Goal: Information Seeking & Learning: Learn about a topic

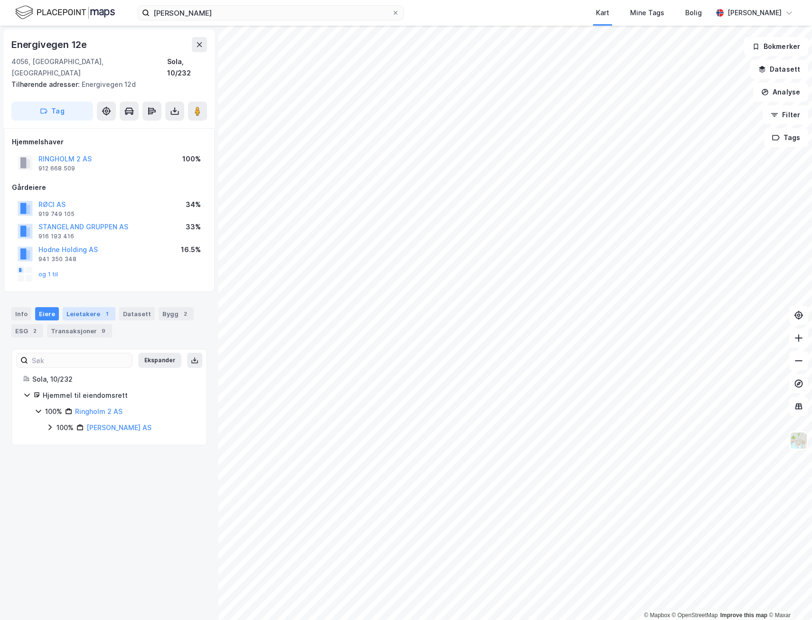
click at [76, 307] on div "Leietakere 1" at bounding box center [89, 313] width 53 height 13
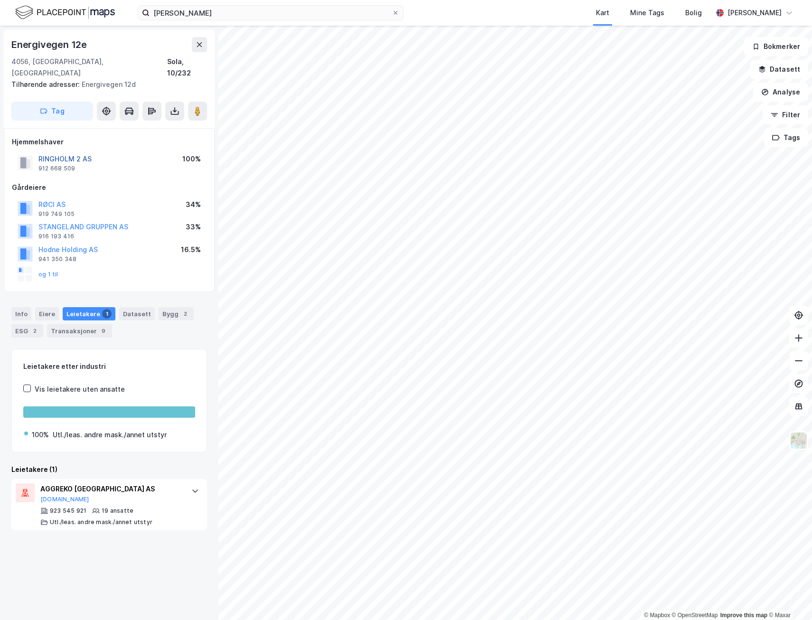
click at [0, 0] on button "RINGHOLM 2 AS" at bounding box center [0, 0] width 0 height 0
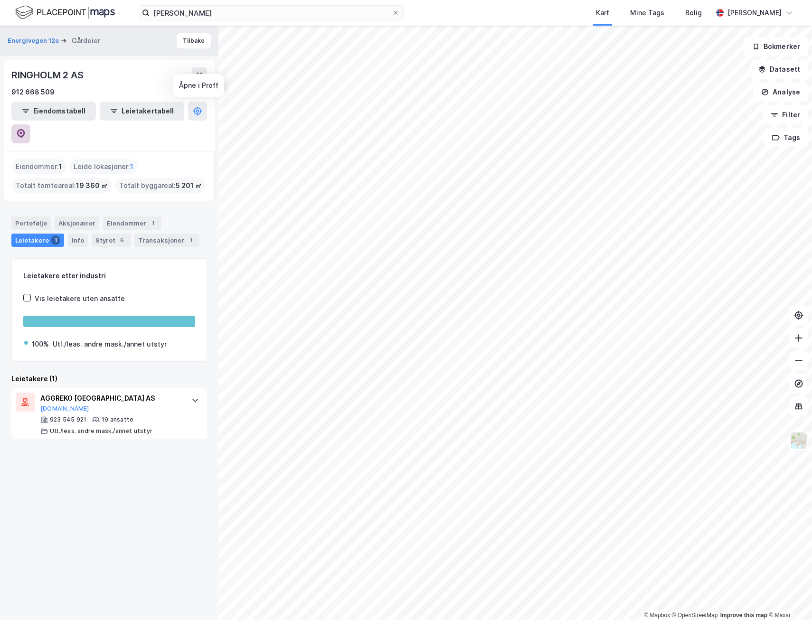
click at [30, 124] on button at bounding box center [20, 133] width 19 height 19
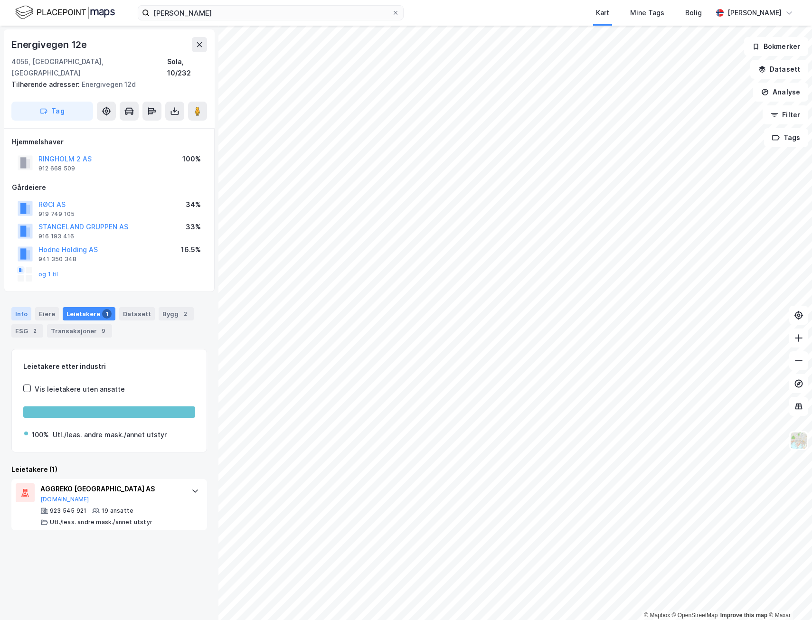
click at [26, 307] on div "Info" at bounding box center [21, 313] width 20 height 13
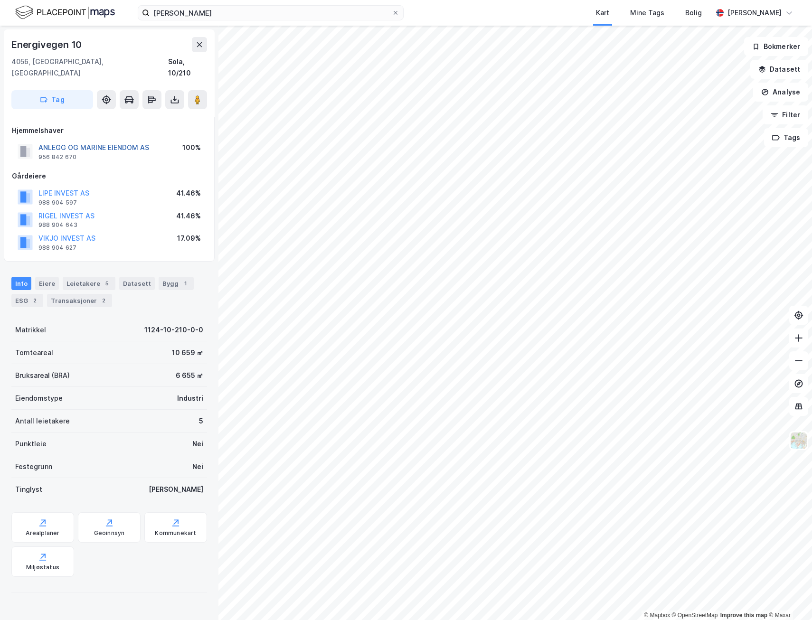
click at [0, 0] on button "ANLEGG OG MARINE EIENDOM AS" at bounding box center [0, 0] width 0 height 0
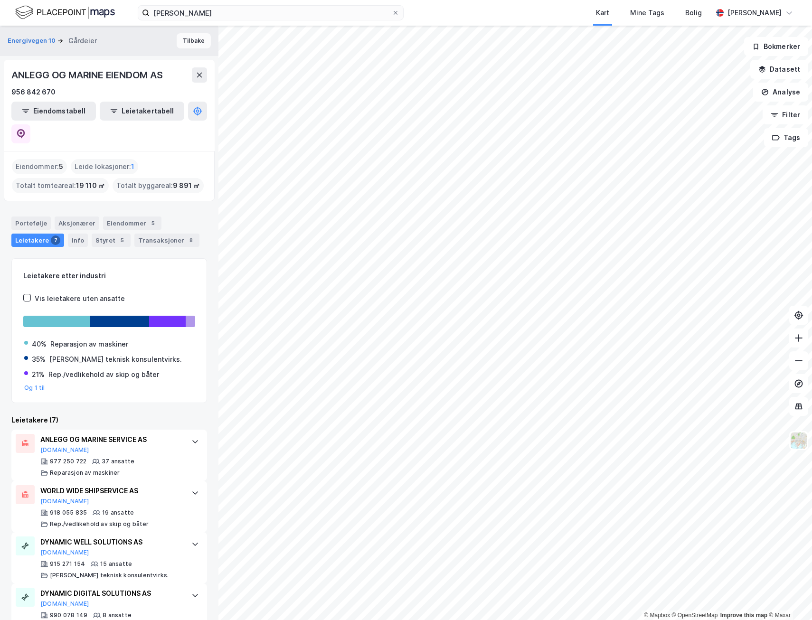
click at [183, 36] on button "Tilbake" at bounding box center [194, 40] width 34 height 15
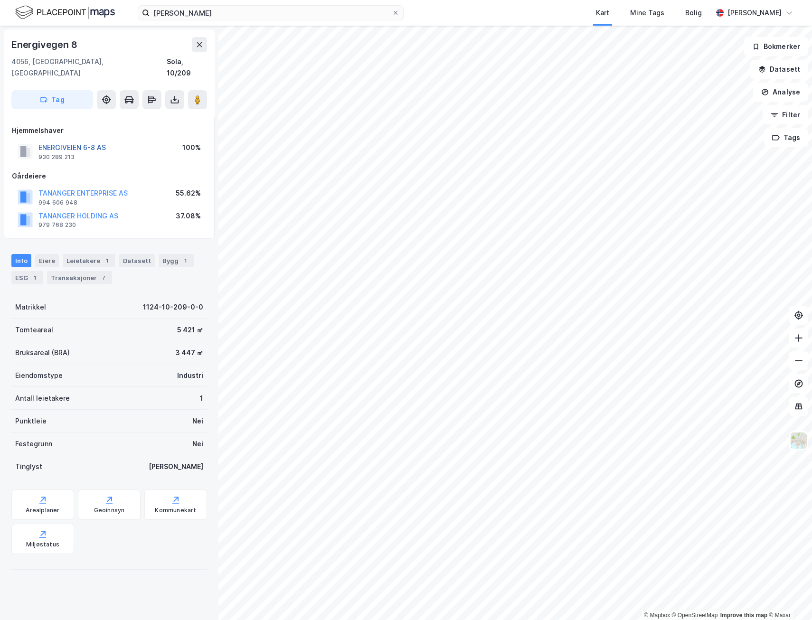
click at [0, 0] on button "ENERGIVEIEN 6-8 AS" at bounding box center [0, 0] width 0 height 0
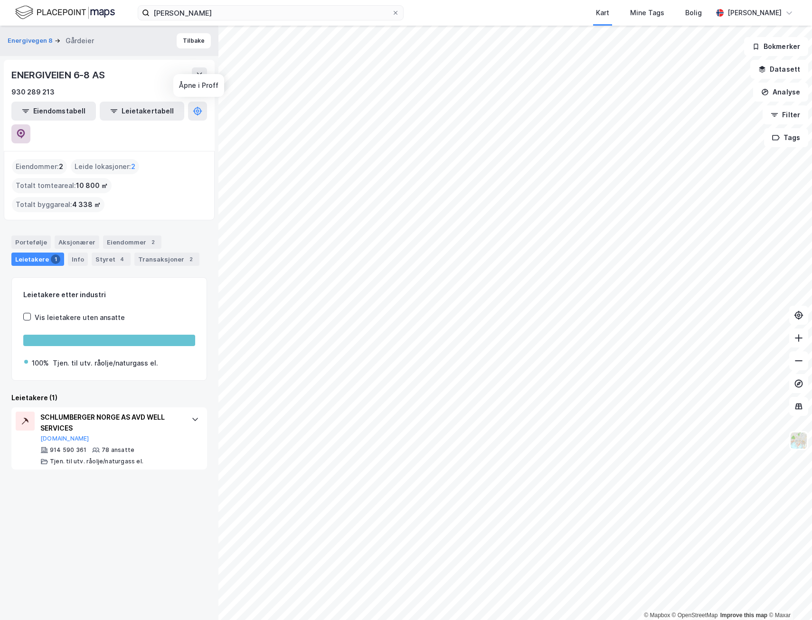
click at [25, 129] on icon at bounding box center [21, 133] width 8 height 9
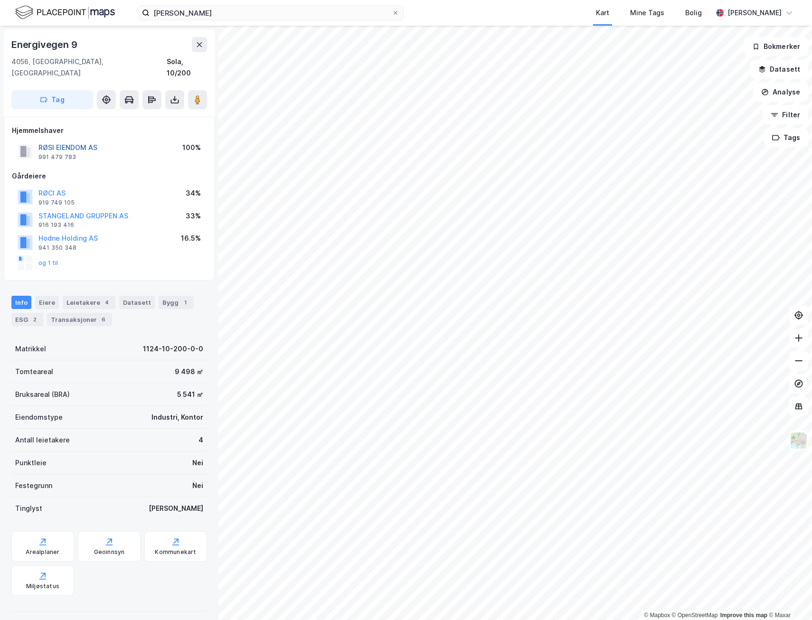
click at [0, 0] on button "RØSI EIENDOM AS" at bounding box center [0, 0] width 0 height 0
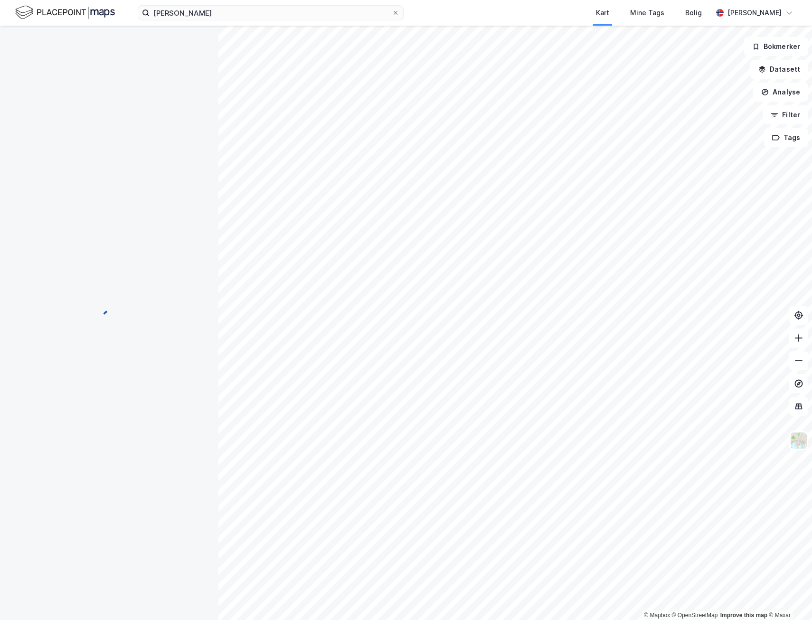
scroll to position [7, 0]
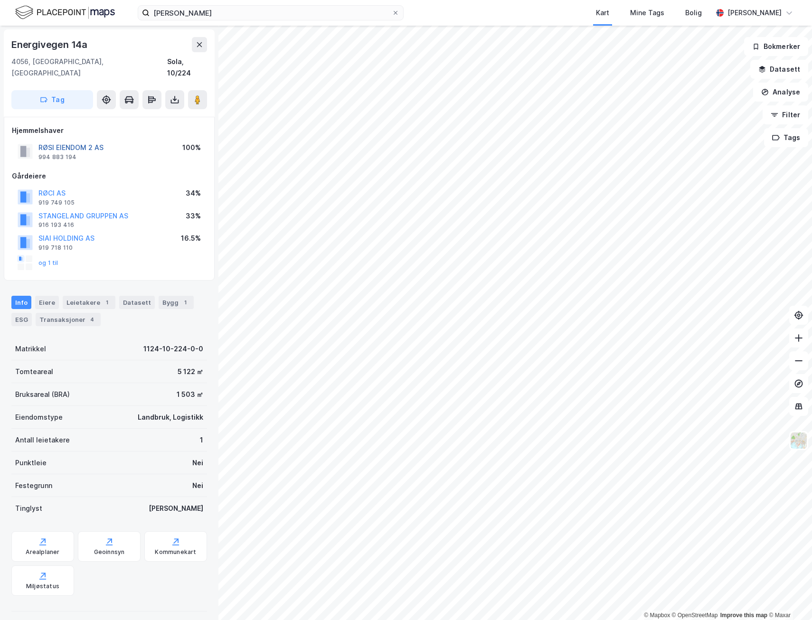
click at [0, 0] on button "RØSI EIENDOM 2 AS" at bounding box center [0, 0] width 0 height 0
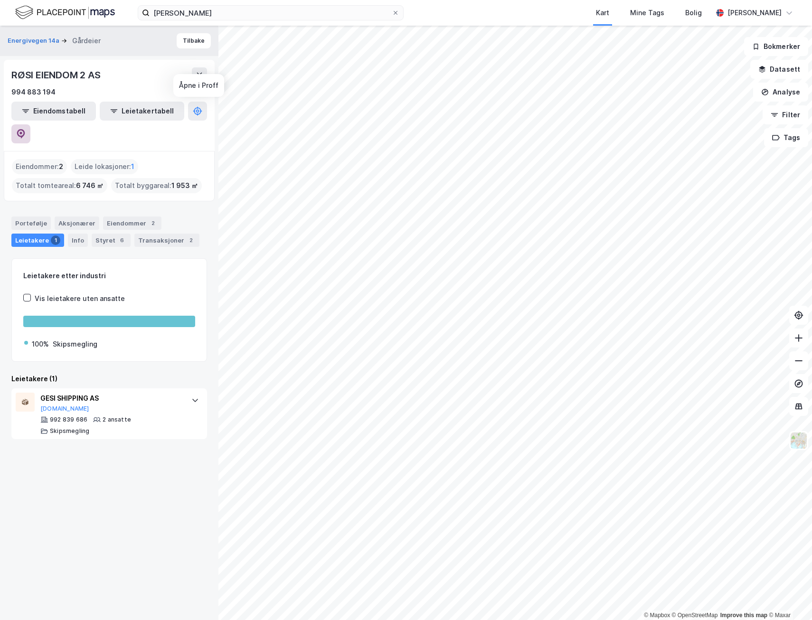
click at [26, 129] on icon at bounding box center [20, 133] width 9 height 9
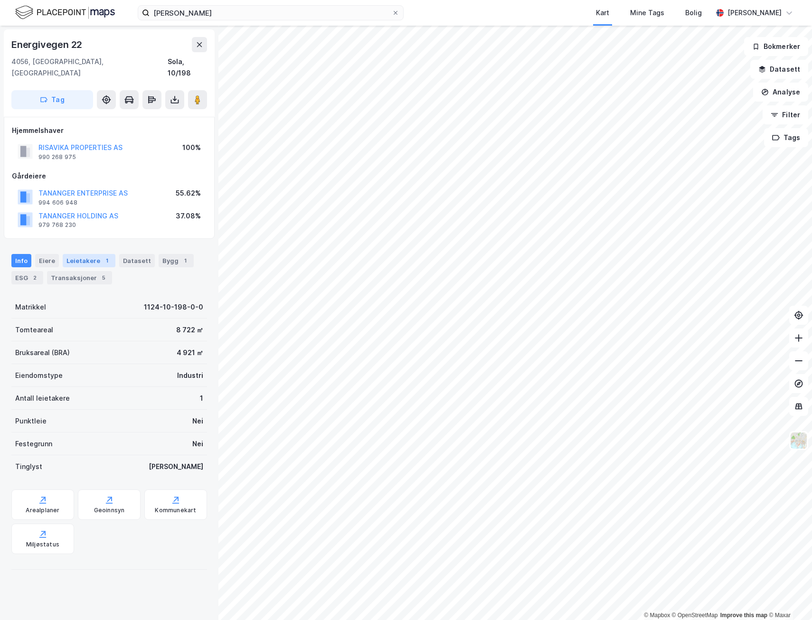
click at [96, 254] on div "Leietakere 1" at bounding box center [89, 260] width 53 height 13
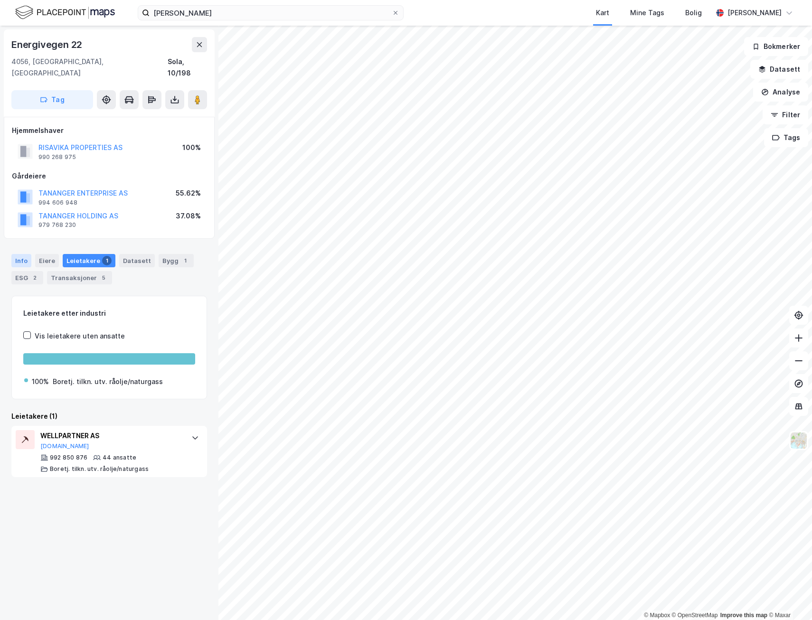
click at [24, 254] on div "Info" at bounding box center [21, 260] width 20 height 13
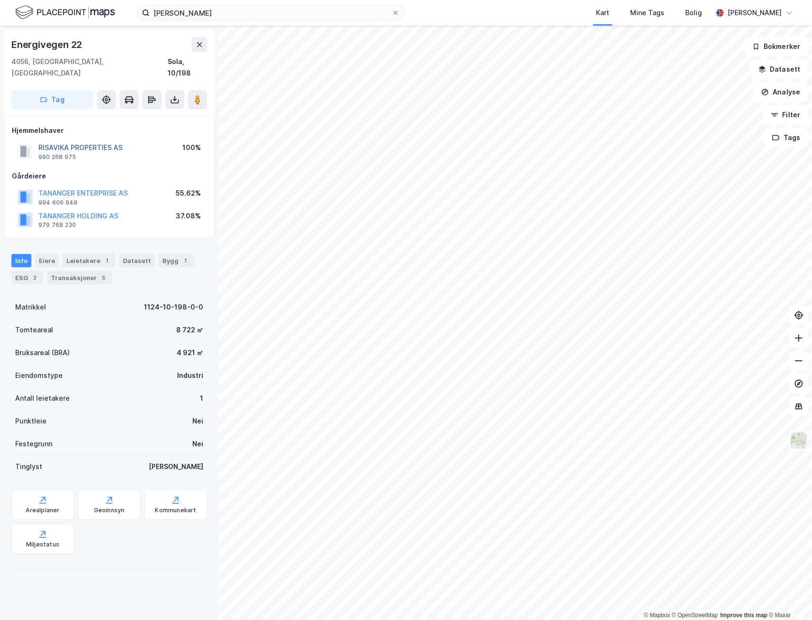
click at [0, 0] on button "RISAVIKA PROPERTIES AS" at bounding box center [0, 0] width 0 height 0
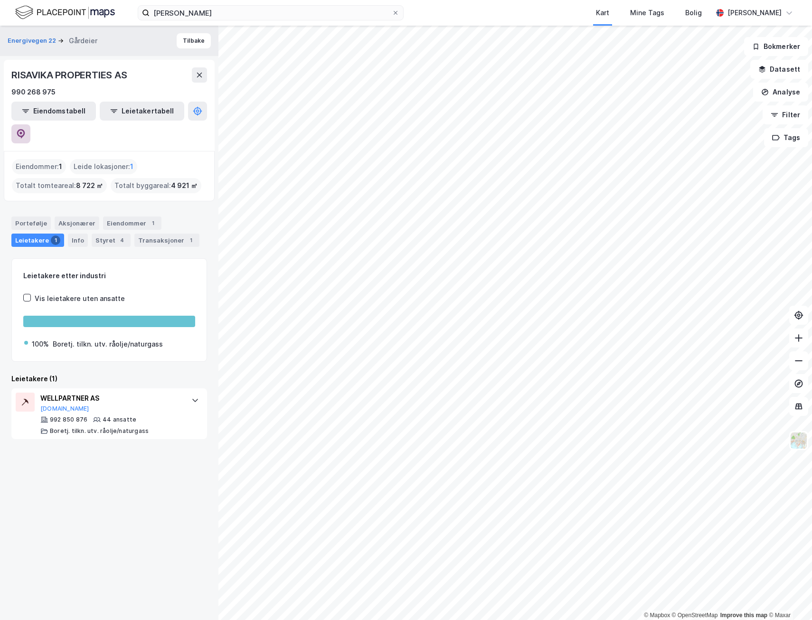
click at [30, 124] on button at bounding box center [20, 133] width 19 height 19
click at [31, 216] on div "Portefølje" at bounding box center [30, 222] width 39 height 13
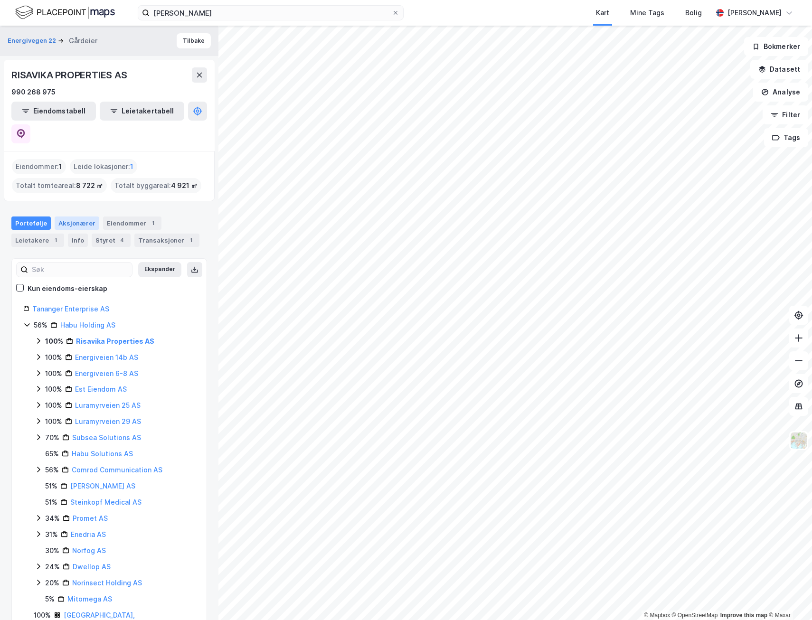
click at [69, 216] on div "Aksjonærer" at bounding box center [77, 222] width 45 height 13
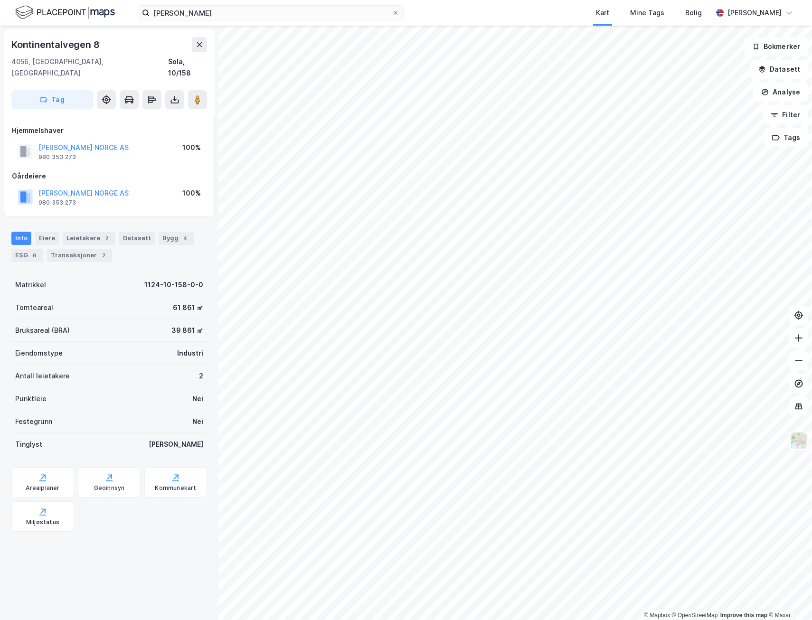
scroll to position [7, 0]
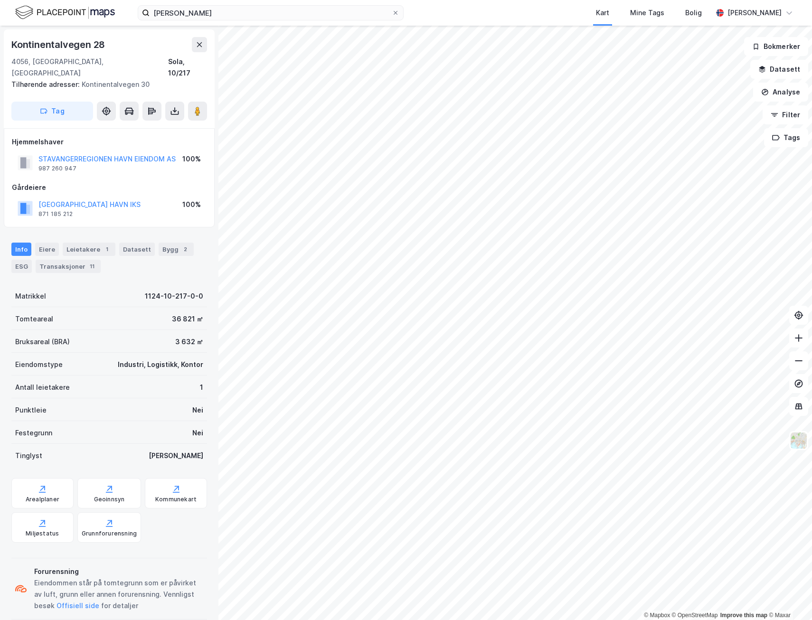
scroll to position [3, 0]
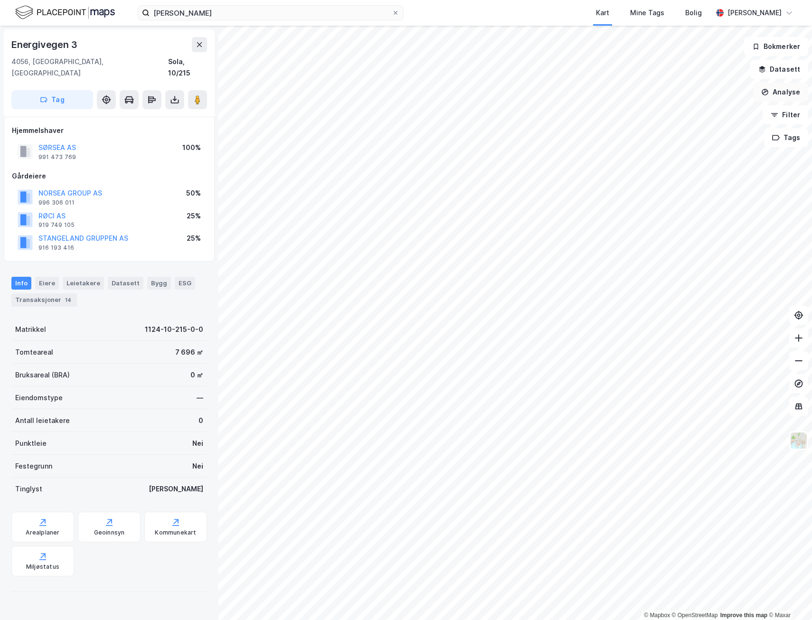
click at [781, 89] on button "Analyse" at bounding box center [780, 92] width 55 height 19
click at [780, 77] on button "Datasett" at bounding box center [779, 69] width 58 height 19
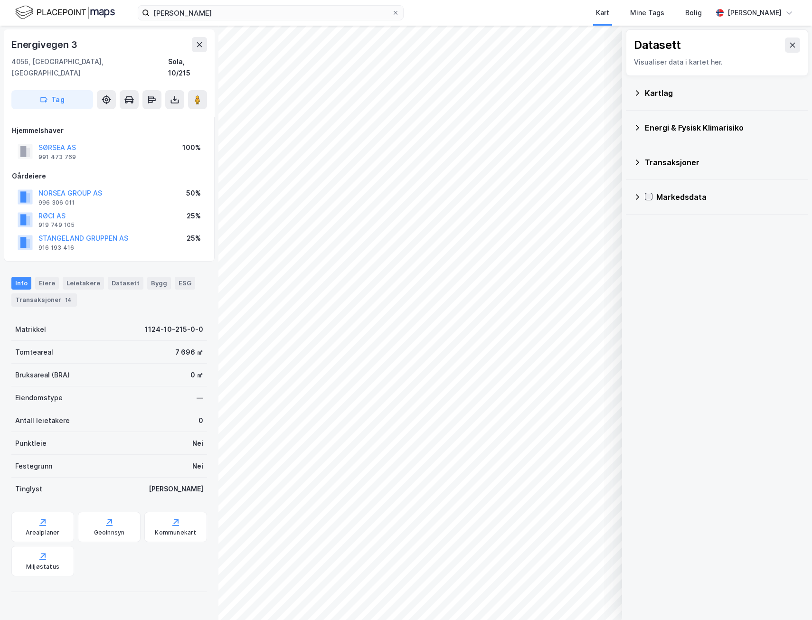
click at [647, 197] on icon at bounding box center [648, 196] width 5 height 3
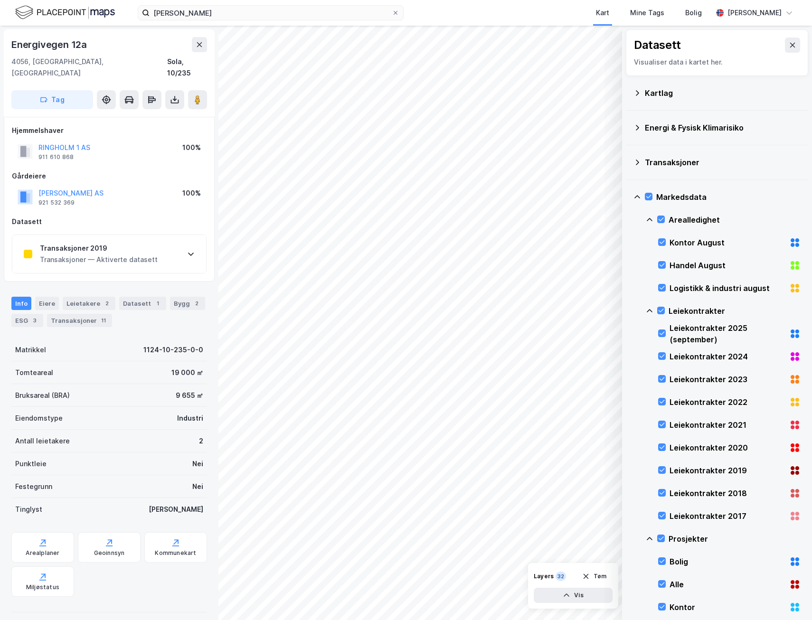
click at [168, 241] on div "Transaksjoner 2019 Transaksjoner — Aktiverte datasett" at bounding box center [109, 254] width 194 height 38
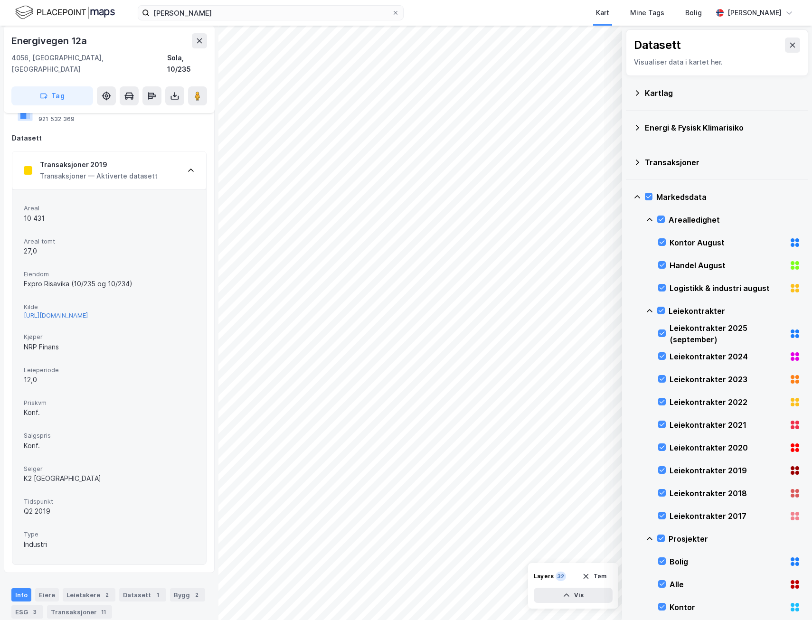
scroll to position [95, 0]
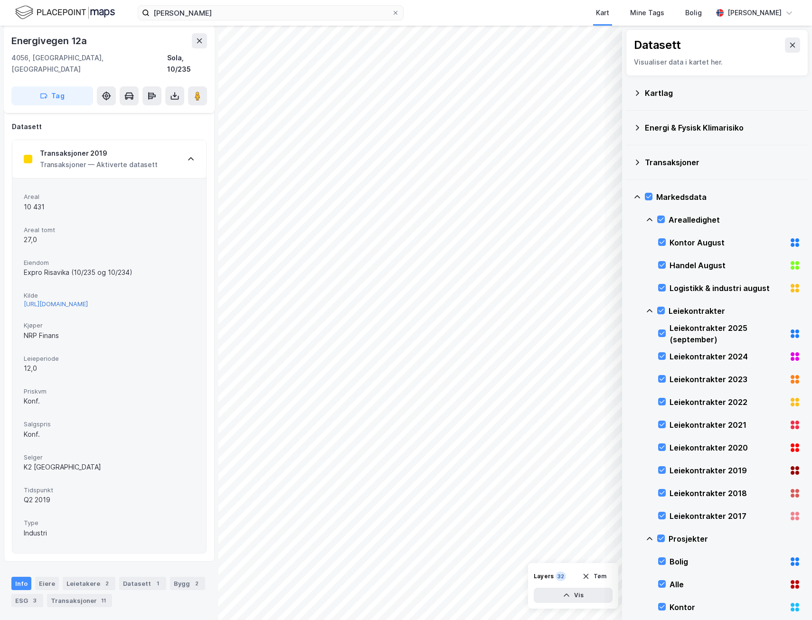
click at [85, 300] on div "[URL][DOMAIN_NAME]" at bounding box center [56, 304] width 64 height 8
